Goal: Information Seeking & Learning: Check status

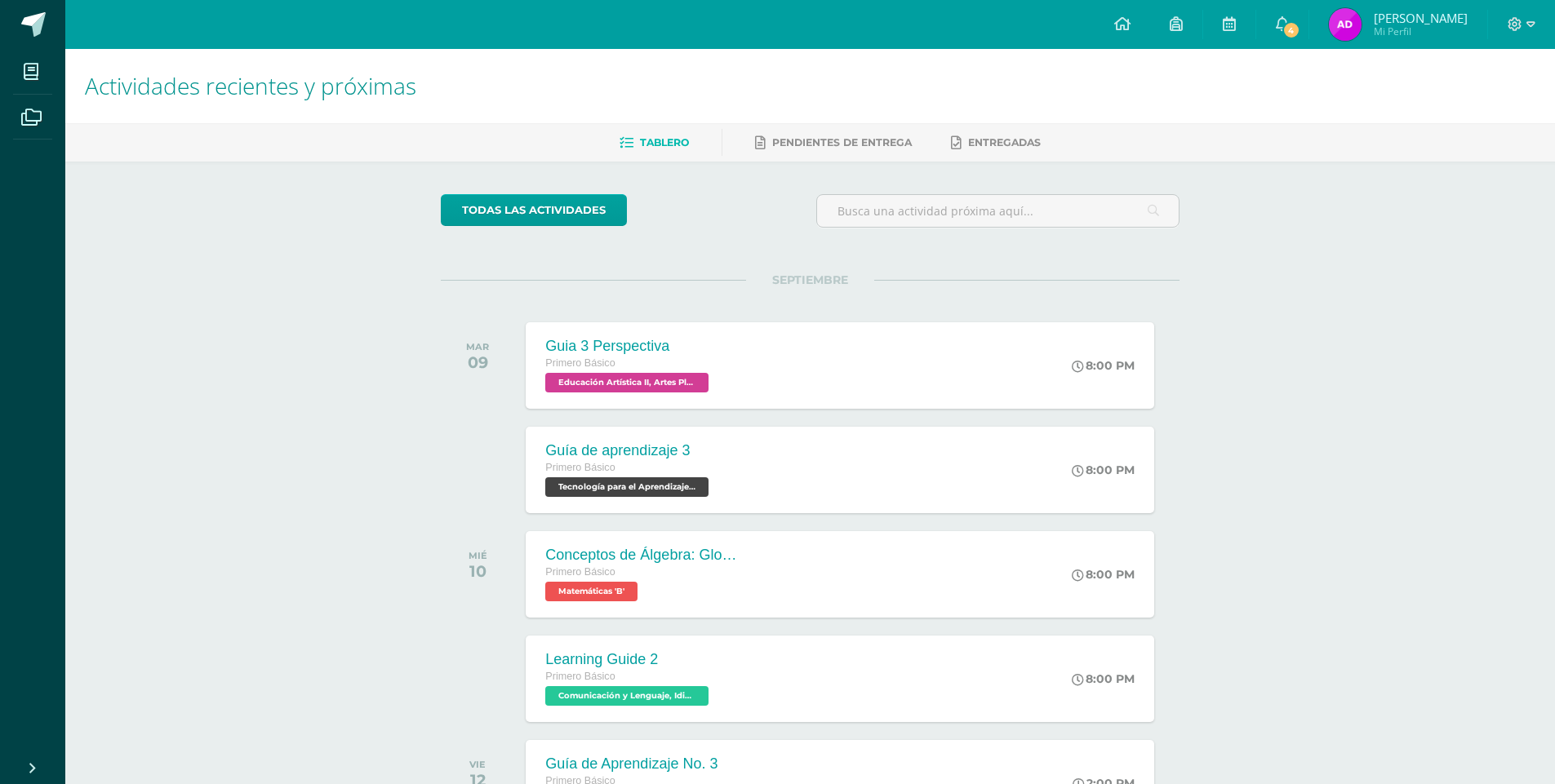
click at [1278, 18] on icon at bounding box center [1283, 24] width 13 height 15
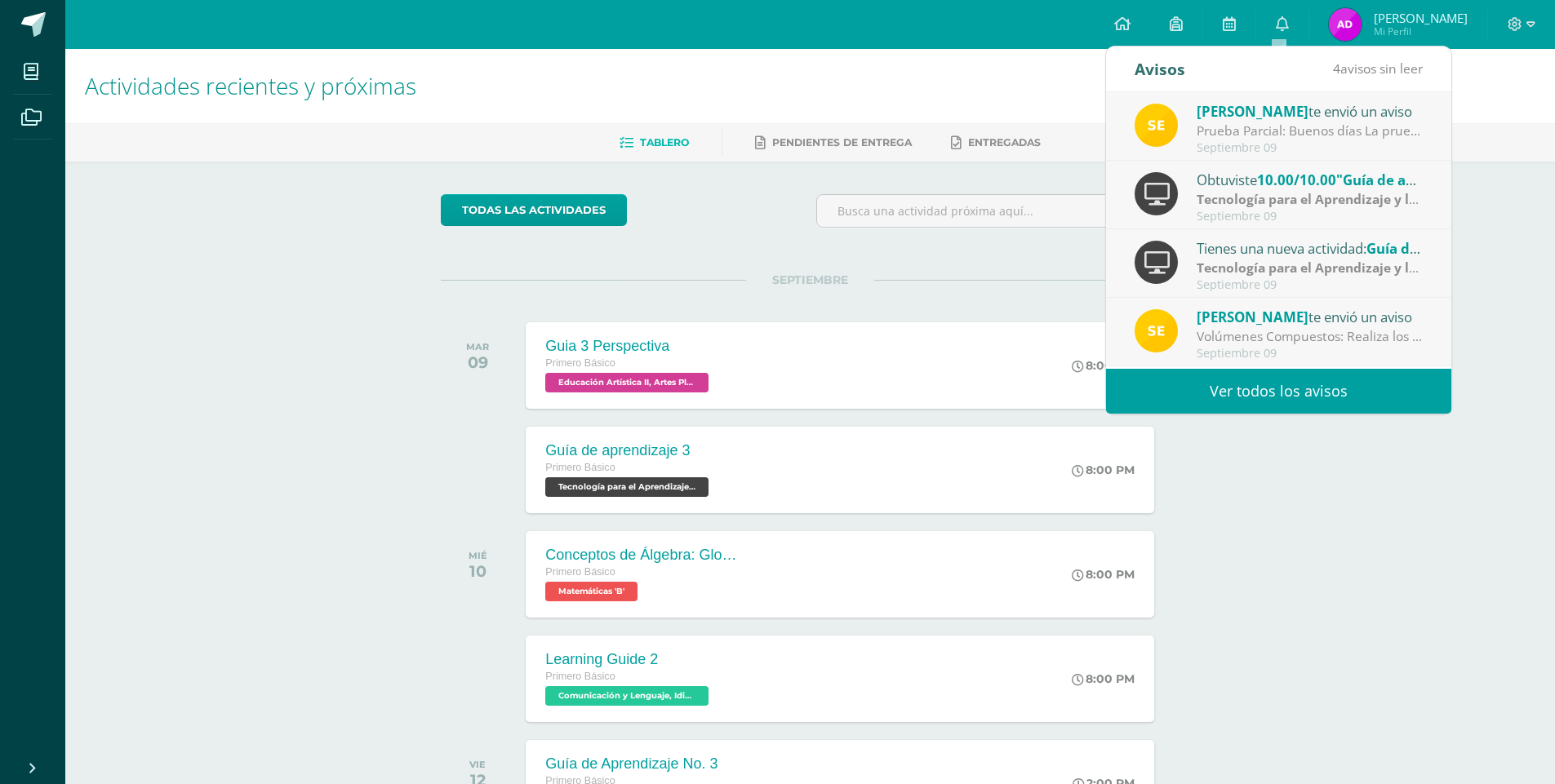
click at [1253, 203] on strong "Tecnología para el Aprendizaje y la Comunicación (Informática)" at bounding box center [1396, 199] width 399 height 18
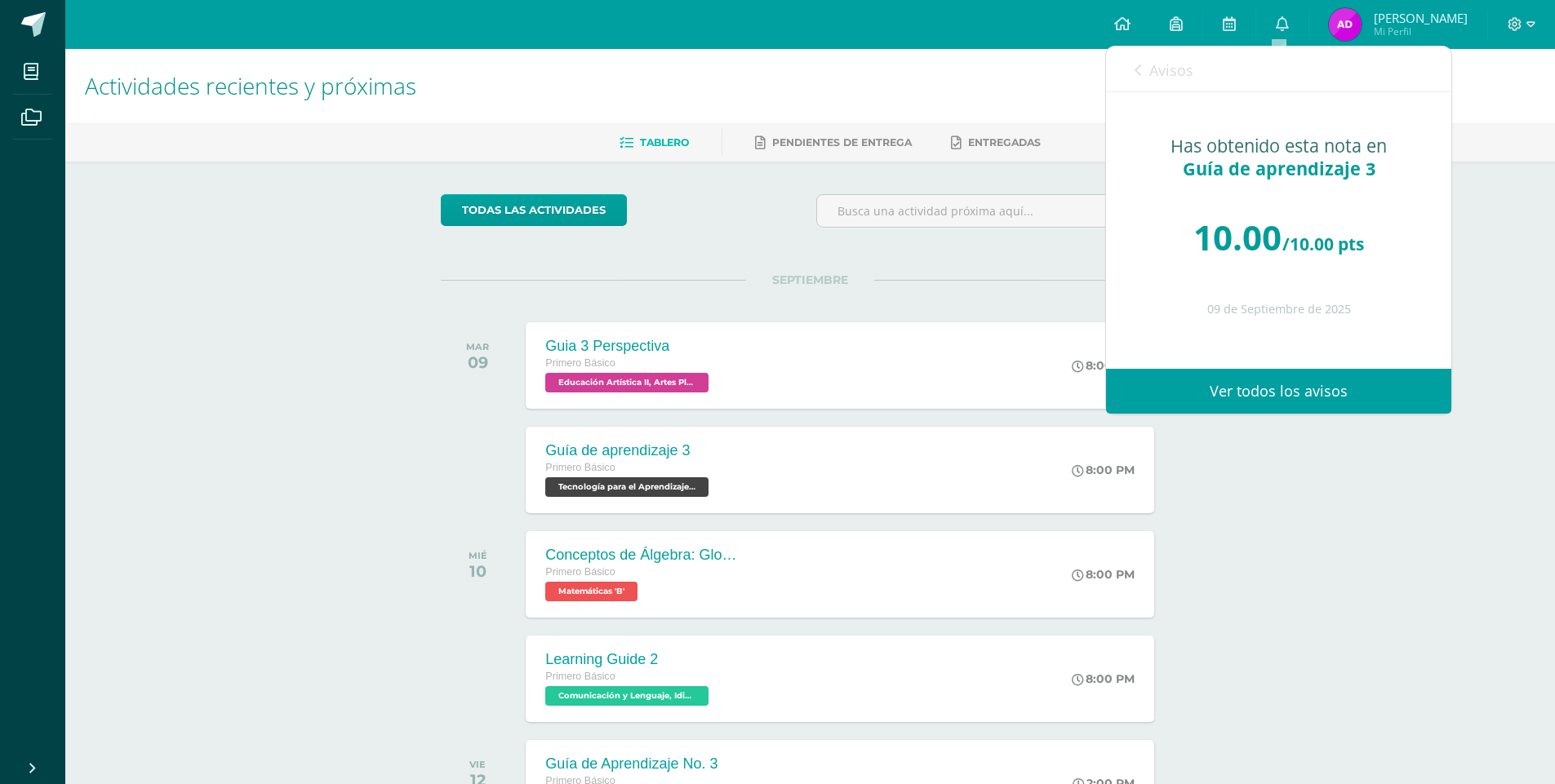
click at [1155, 66] on span "Avisos" at bounding box center [1171, 71] width 44 height 20
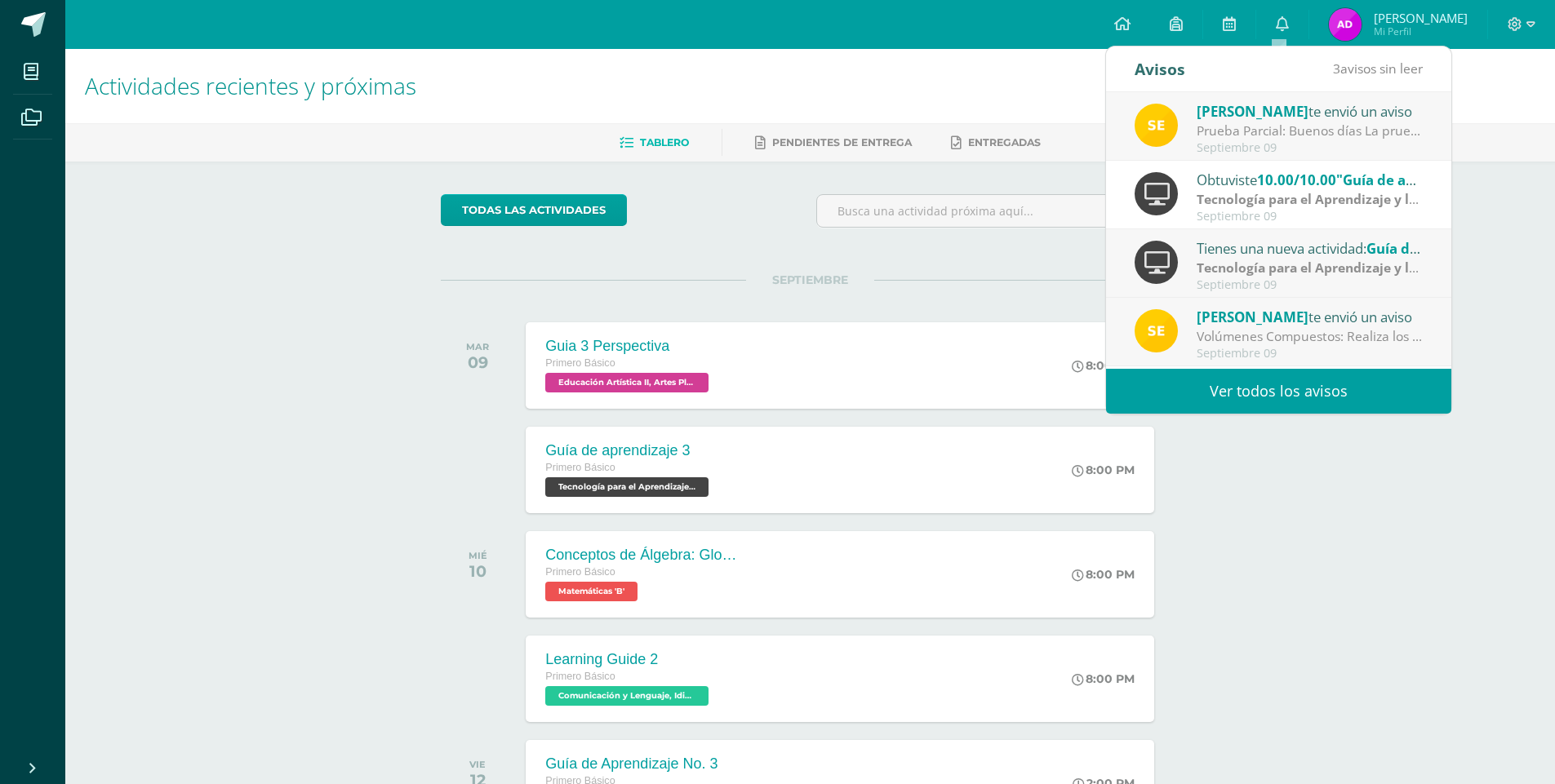
click at [1297, 161] on div "Obtuviste 10.00/10.00 "Guía de aprendizaje 3" en Tecnología para el Aprendizaje…" at bounding box center [1279, 195] width 346 height 69
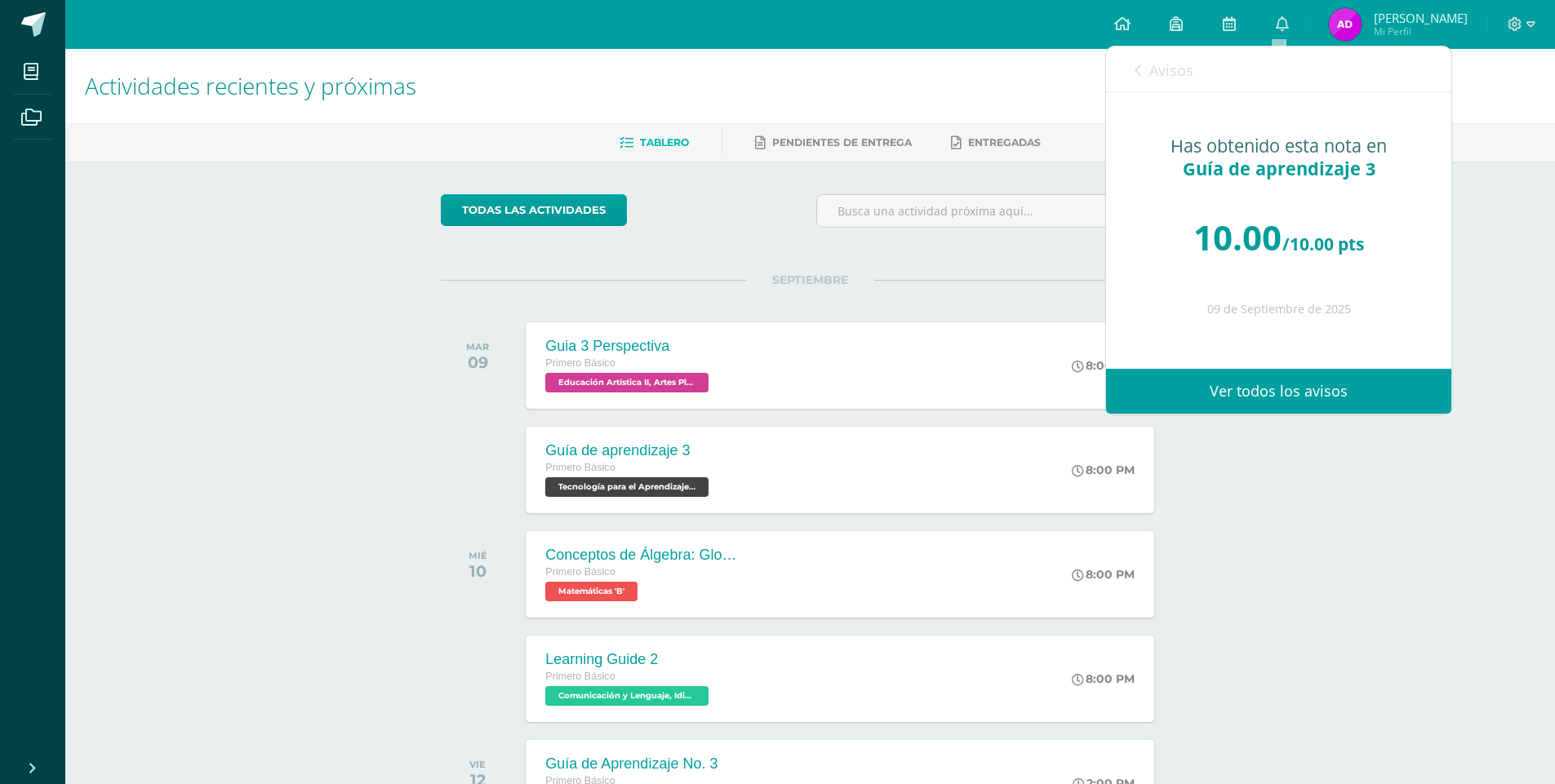
drag, startPoint x: 1177, startPoint y: 72, endPoint x: 1190, endPoint y: 85, distance: 18.4
click at [1176, 72] on span "Avisos" at bounding box center [1171, 71] width 44 height 20
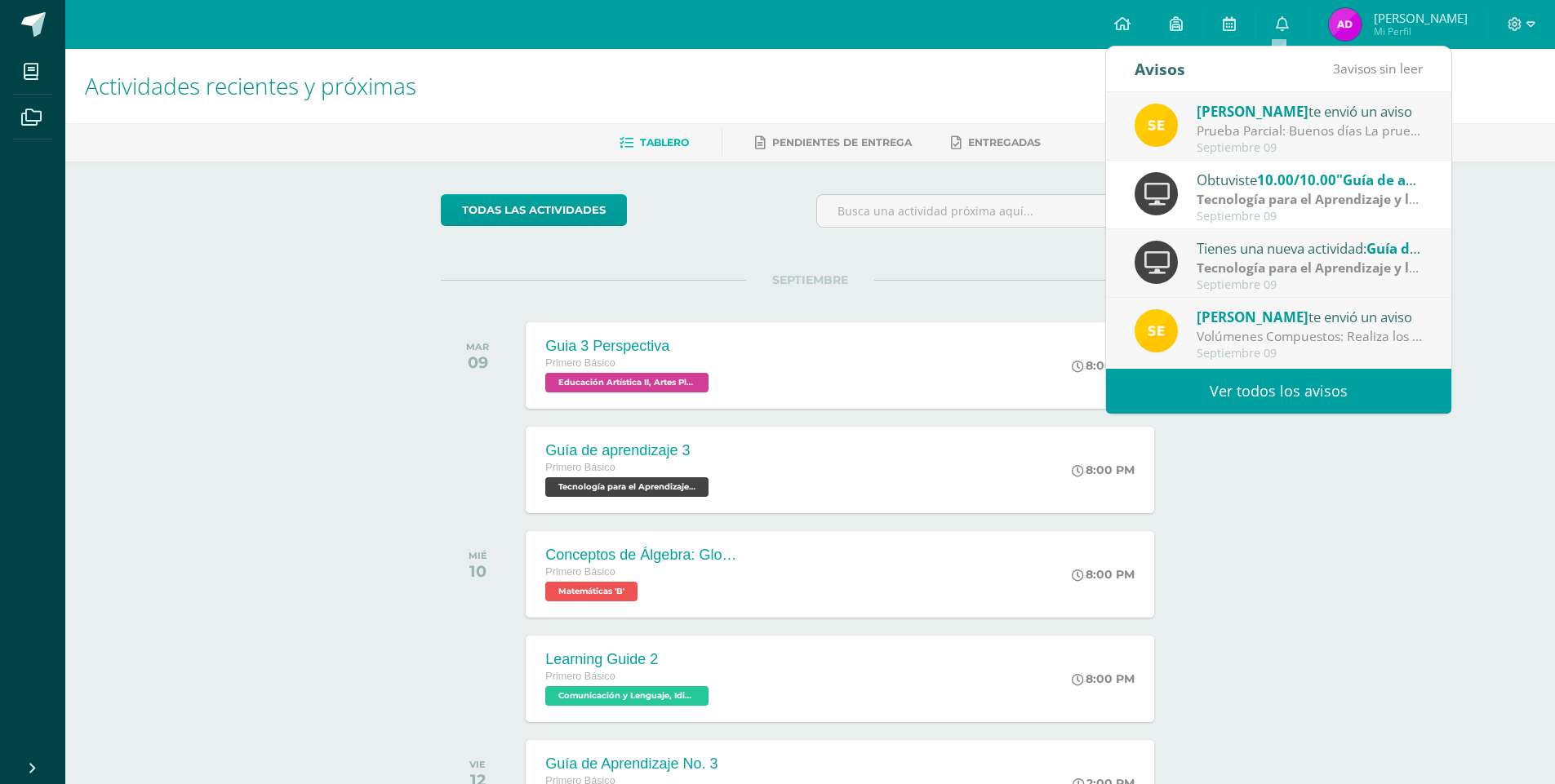
click at [1268, 136] on div "Prueba Parcial: Buenos días La prueba Parcial se realizará la próxima semana en…" at bounding box center [1310, 130] width 227 height 19
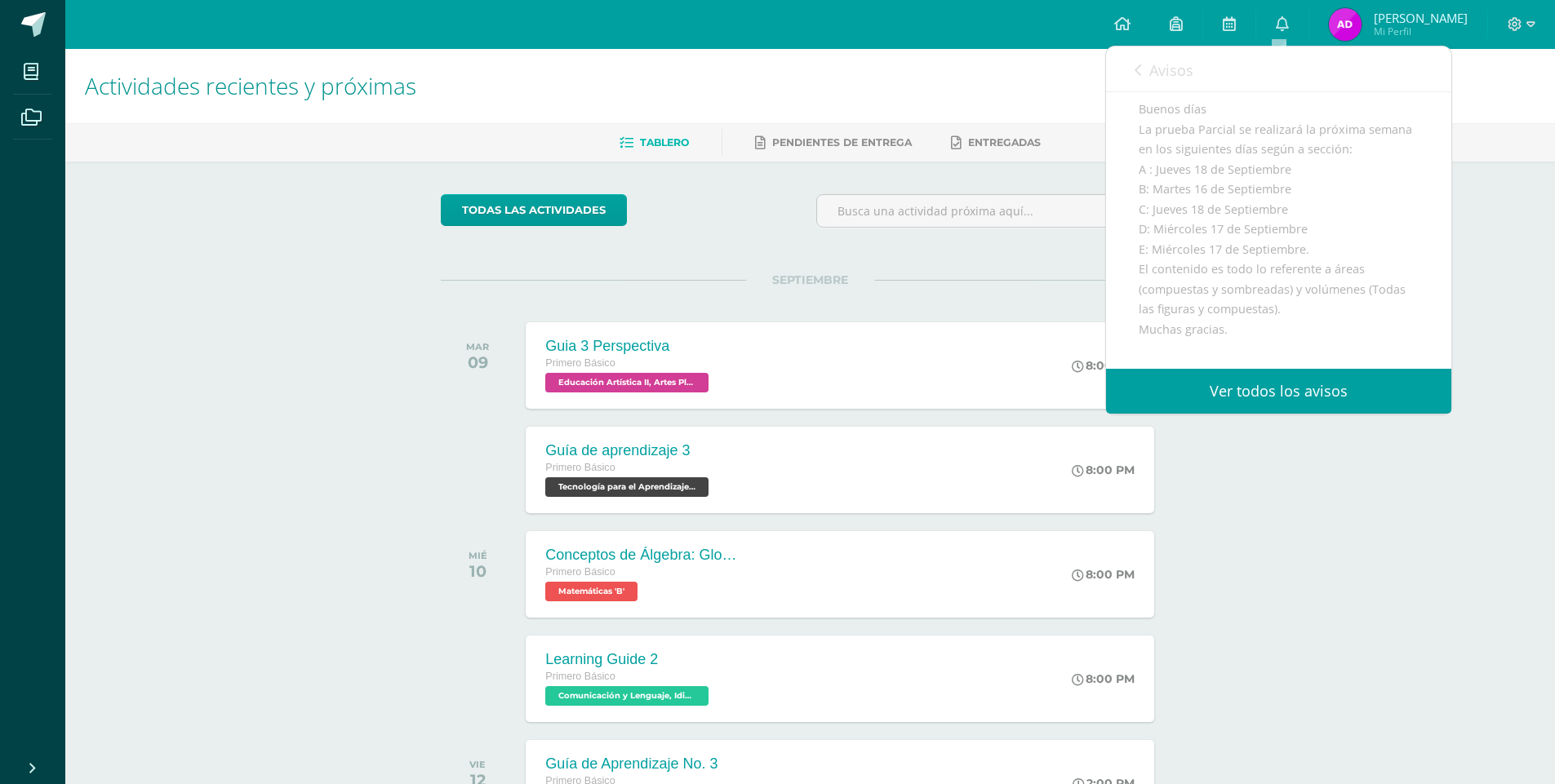
scroll to position [164, 0]
click at [1173, 71] on span "Avisos" at bounding box center [1171, 71] width 44 height 20
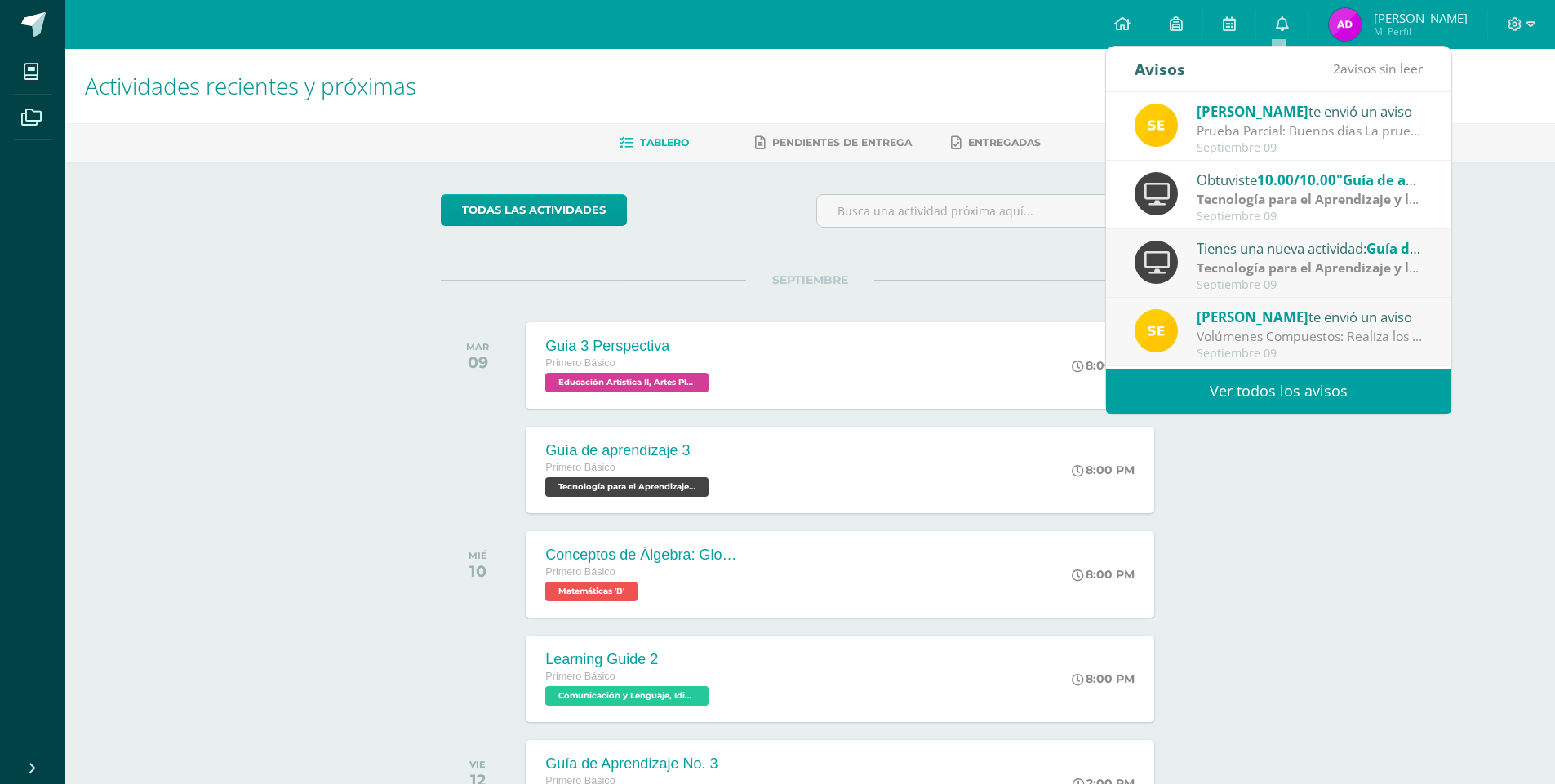
scroll to position [81, 0]
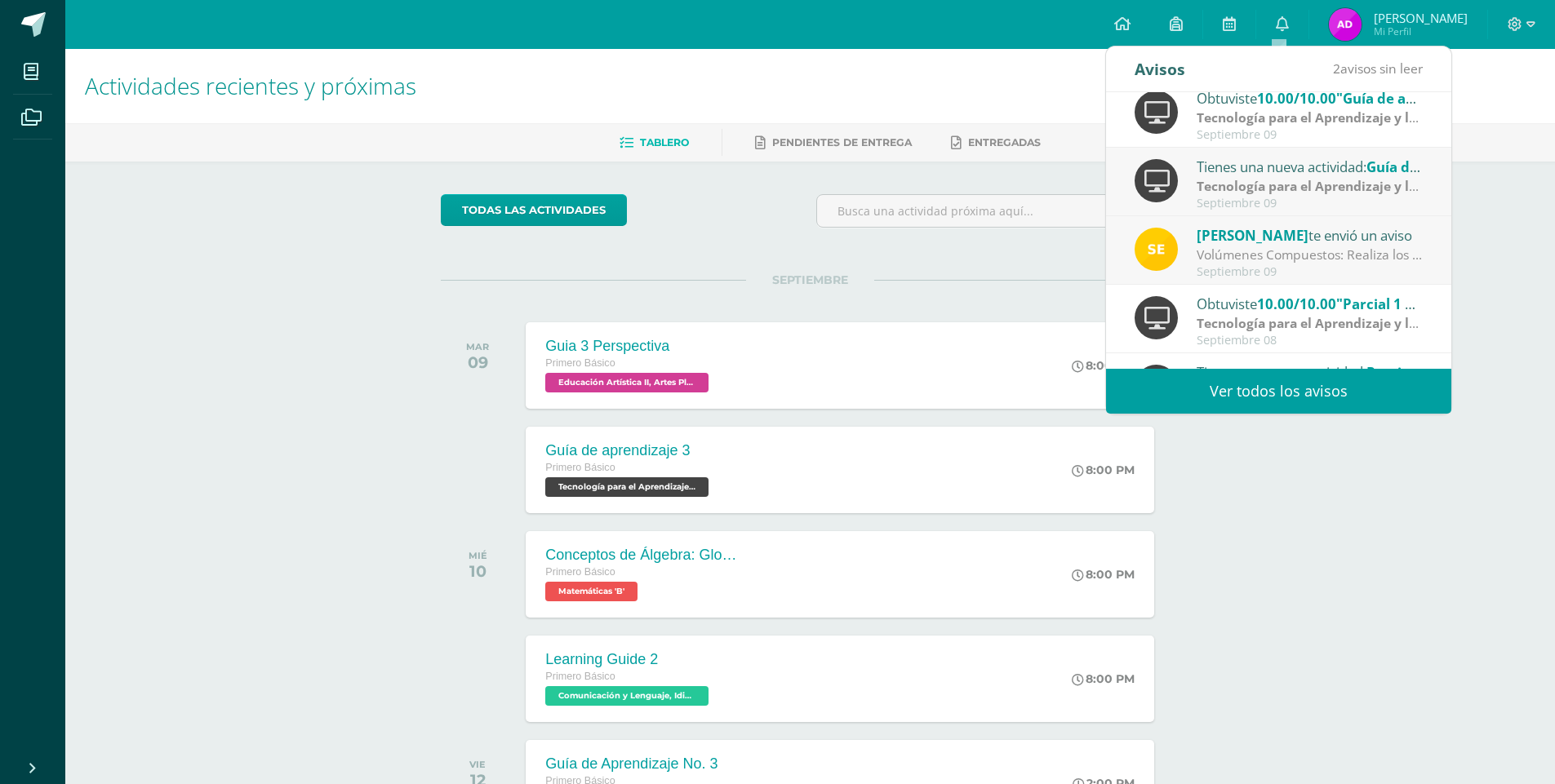
click at [1267, 244] on div "[PERSON_NAME] te envió un aviso" at bounding box center [1310, 235] width 227 height 22
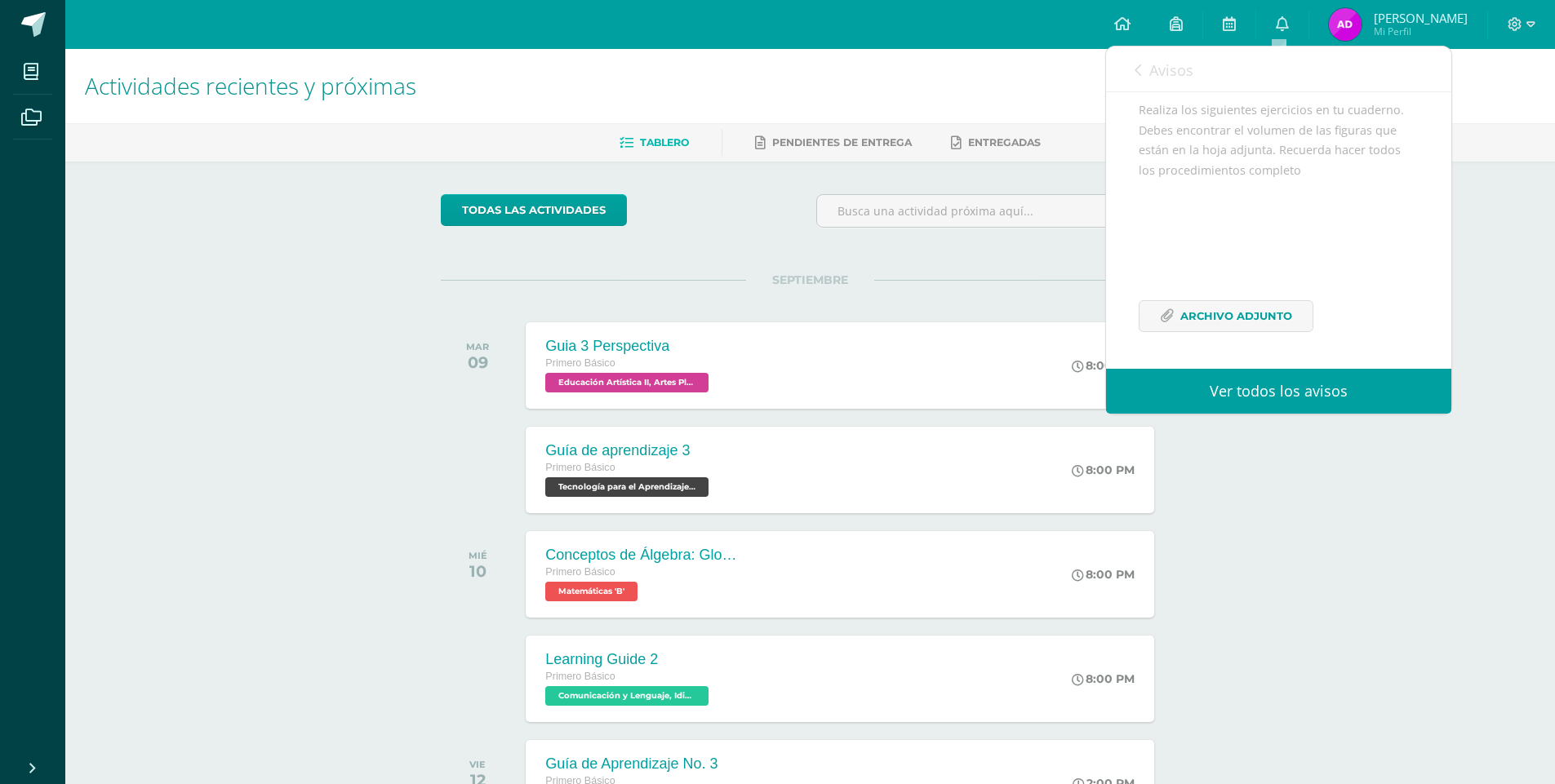
scroll to position [179, 0]
click at [1244, 299] on div "Realiza los siguientes ejercicios en tu cuaderno. Debes encontrar el volumen de…" at bounding box center [1278, 226] width 280 height 252
click at [1243, 316] on span "Archivo Adjunto" at bounding box center [1236, 316] width 112 height 30
